Goal: Task Accomplishment & Management: Manage account settings

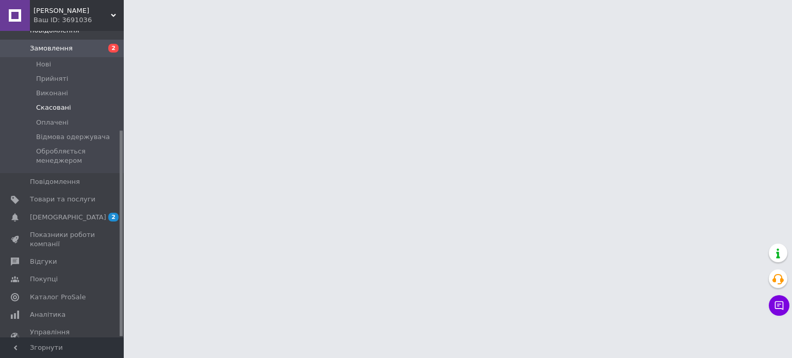
scroll to position [148, 0]
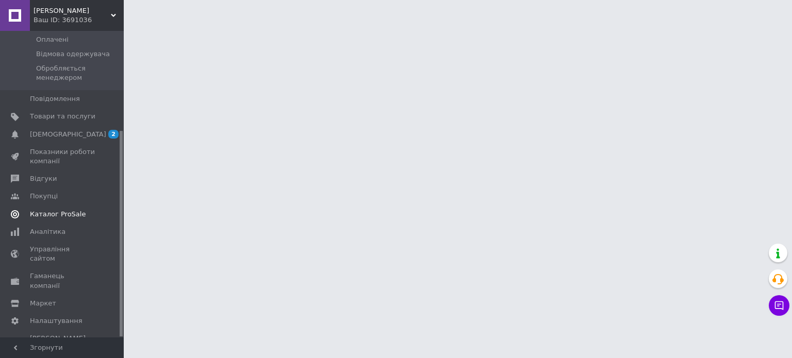
click at [68, 210] on span "Каталог ProSale" at bounding box center [58, 214] width 56 height 9
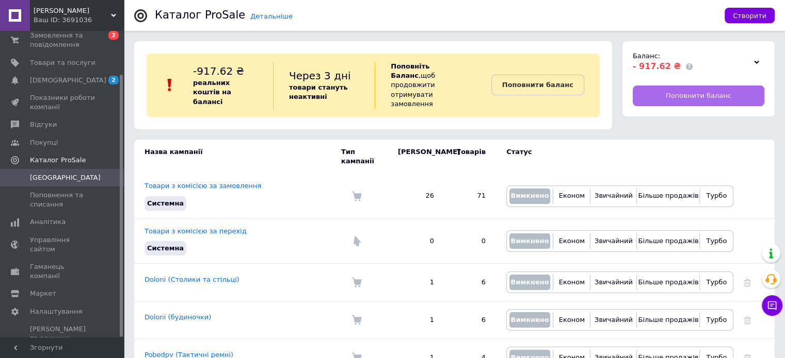
click at [704, 96] on span "Поповнити баланс" at bounding box center [698, 95] width 66 height 9
